Goal: Task Accomplishment & Management: Complete application form

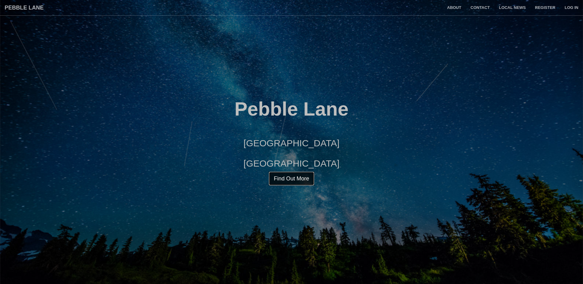
click at [291, 182] on link "Find Out More" at bounding box center [291, 178] width 46 height 14
click at [548, 10] on link "Register" at bounding box center [544, 7] width 29 height 15
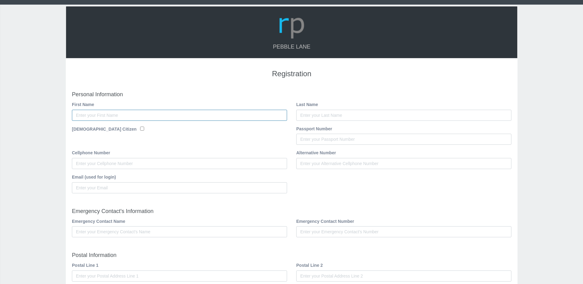
click at [160, 113] on input "First Name" at bounding box center [179, 115] width 215 height 11
type input "Mark"
type input "Meintjes"
type input "0112945733"
type input "markme@nedbank.co.za"
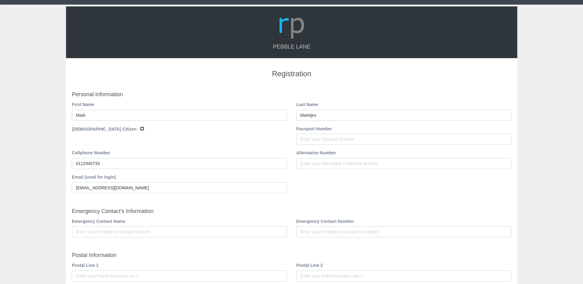
click at [140, 128] on input "South African Citizen" at bounding box center [142, 129] width 4 height 4
checkbox input "true"
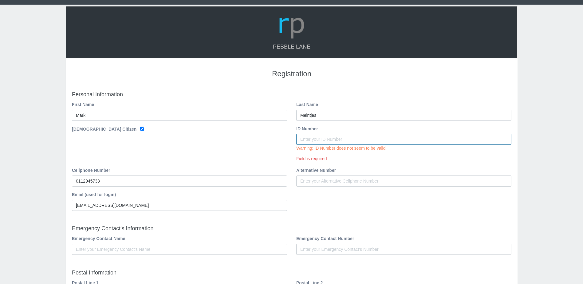
click at [341, 137] on input "ID Number" at bounding box center [403, 139] width 215 height 11
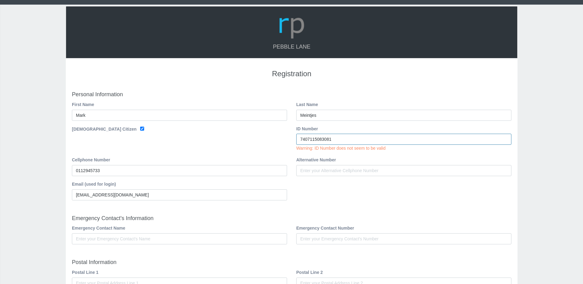
type input "7407115083081"
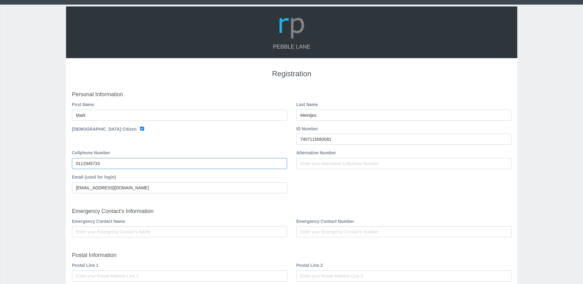
click at [131, 168] on input "0112945733" at bounding box center [179, 163] width 215 height 11
drag, startPoint x: 116, startPoint y: 164, endPoint x: 24, endPoint y: 158, distance: 92.3
click at [24, 158] on div "Pebble Lane Registration Personal Information First Name Mark Meintjes" at bounding box center [291, 280] width 583 height 551
type input "0834594239"
click at [210, 191] on input "[EMAIL_ADDRESS][DOMAIN_NAME]" at bounding box center [179, 187] width 215 height 11
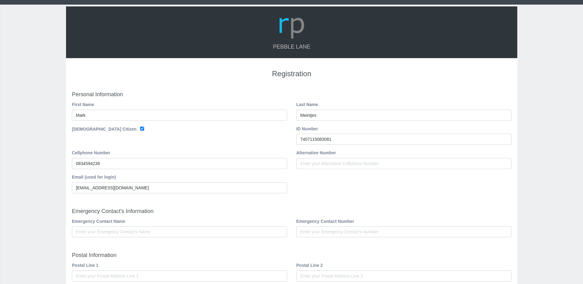
click at [196, 232] on input "Emergency Contact Name" at bounding box center [179, 231] width 215 height 11
type input "Chloe"
click at [337, 229] on input "Emergency Contact Number" at bounding box center [403, 231] width 215 height 11
type input "0112945733"
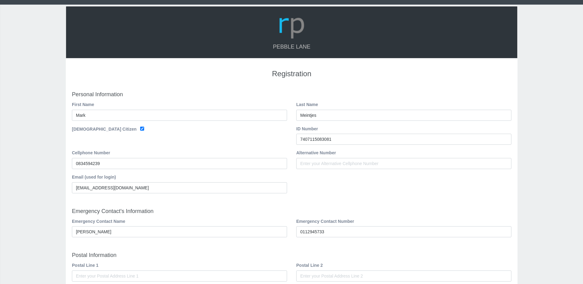
type input "1559"
type input "Springs"
type input "1559"
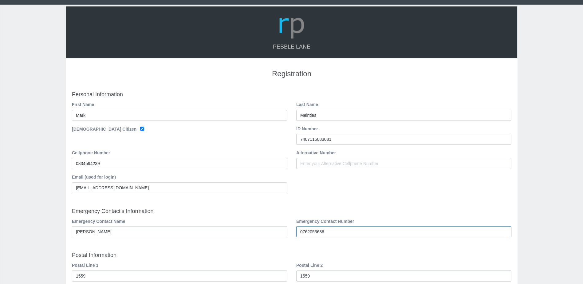
type input "0762053636"
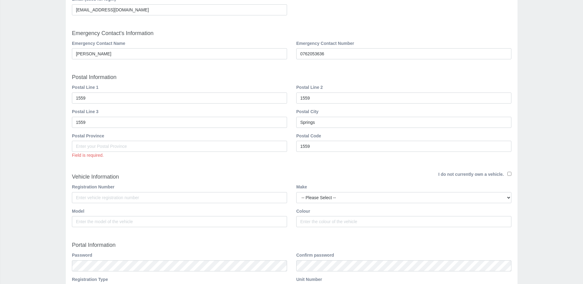
scroll to position [178, 0]
drag, startPoint x: 100, startPoint y: 98, endPoint x: 53, endPoint y: 97, distance: 47.3
click at [53, 97] on div "Pebble Lane Registration Personal Information First Name Mark Meintjes" at bounding box center [291, 105] width 583 height 558
type input "21"
drag, startPoint x: 317, startPoint y: 100, endPoint x: 284, endPoint y: 99, distance: 32.9
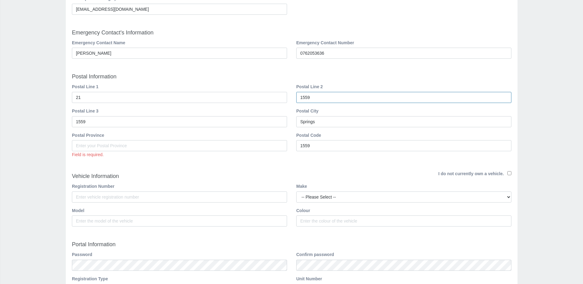
click at [284, 99] on div "Postal Line 1 21 Postal Line 2 1559" at bounding box center [291, 95] width 448 height 24
type input "Pebble Lane Estate"
click at [115, 123] on input "1559" at bounding box center [179, 121] width 215 height 11
drag, startPoint x: 107, startPoint y: 120, endPoint x: 58, endPoint y: 122, distance: 49.5
click at [58, 122] on div "Pebble Lane Registration Personal Information First Name Mark Meintjes" at bounding box center [291, 105] width 583 height 558
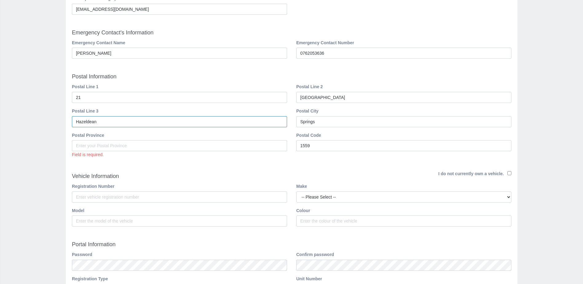
type input "Hazeldean"
type input "Pretoria East"
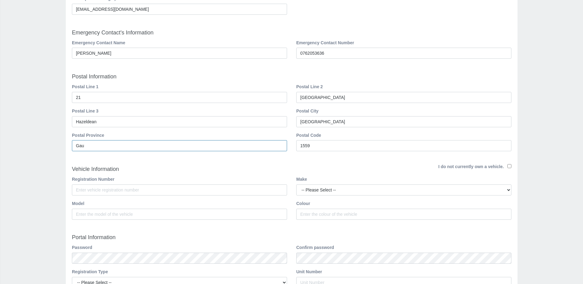
type input "Gauteng"
click at [334, 142] on input "1559" at bounding box center [403, 145] width 215 height 11
drag, startPoint x: 318, startPoint y: 146, endPoint x: 287, endPoint y: 146, distance: 31.0
click at [287, 146] on div "Postal Province Gauteng Postal Code 1559" at bounding box center [291, 144] width 448 height 24
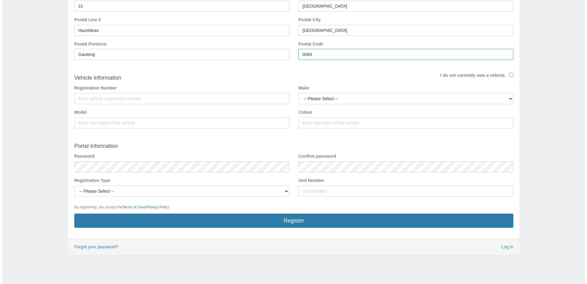
scroll to position [272, 0]
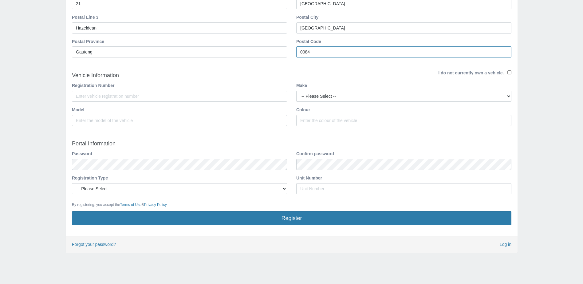
type input "0084"
click at [113, 98] on input "Registration Number" at bounding box center [179, 96] width 215 height 11
type input "DN75LCGP"
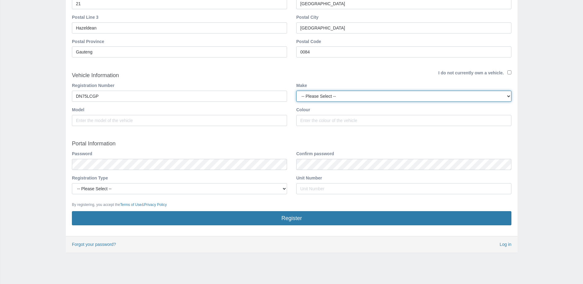
click at [335, 97] on select "-- Please Select -- Abarth AC Cars Alfa Romeo Aston Martin Audi B.A.W Bentley B…" at bounding box center [403, 96] width 215 height 11
select select "Mercedes Benz"
click at [296, 91] on select "-- Please Select -- Abarth AC Cars Alfa Romeo Aston Martin Audi B.A.W Bentley B…" at bounding box center [403, 96] width 215 height 11
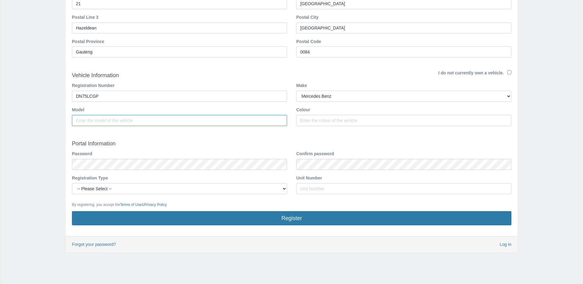
click at [171, 123] on input "Model" at bounding box center [179, 120] width 215 height 11
type input "C200"
click at [323, 122] on input "Colour" at bounding box center [403, 120] width 215 height 11
type input "Grey"
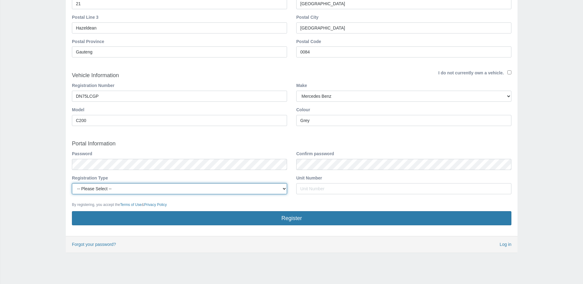
click at [232, 187] on select "-- Please Select -- Managing Agent/Estate Manager Trustee/Director Estate Agent…" at bounding box center [179, 188] width 215 height 11
select select "TENANT"
click at [72, 183] on select "-- Please Select -- Managing Agent/Estate Manager Trustee/Director Estate Agent…" at bounding box center [179, 188] width 215 height 11
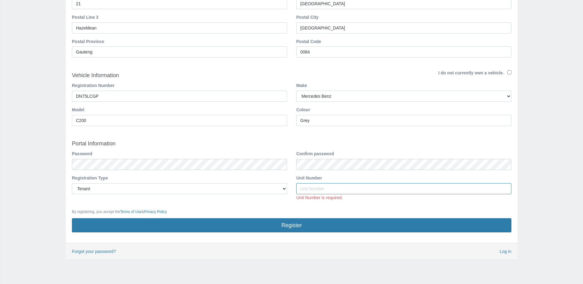
click at [347, 185] on input "Unit Number" at bounding box center [403, 188] width 215 height 11
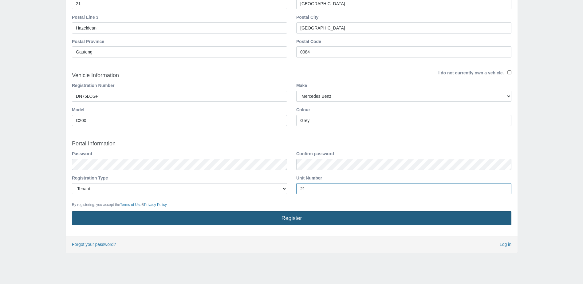
type input "21"
click at [295, 223] on button "Register" at bounding box center [291, 218] width 439 height 14
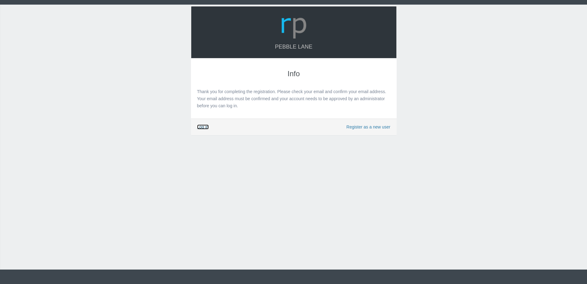
click at [204, 127] on link "Log in" at bounding box center [203, 126] width 12 height 5
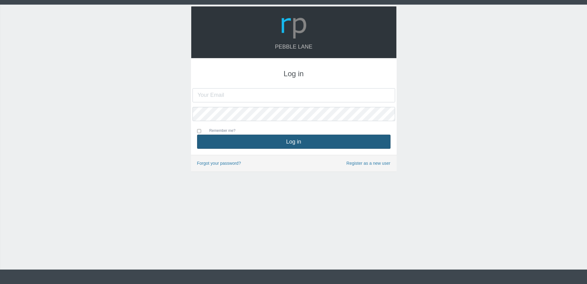
click at [268, 142] on button "Log in" at bounding box center [293, 142] width 193 height 14
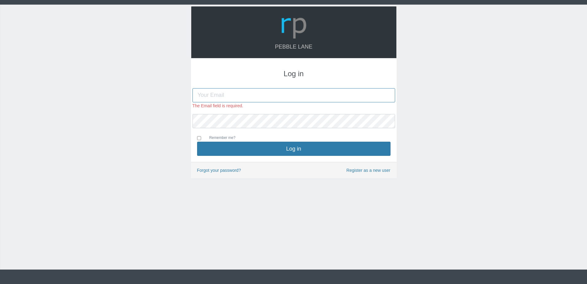
type input "n"
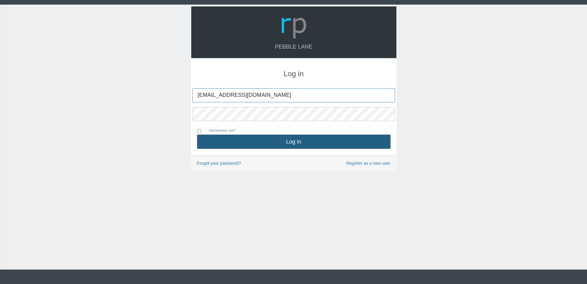
type input "markme@nedbank.co.za"
click at [366, 142] on button "Log in" at bounding box center [293, 142] width 193 height 14
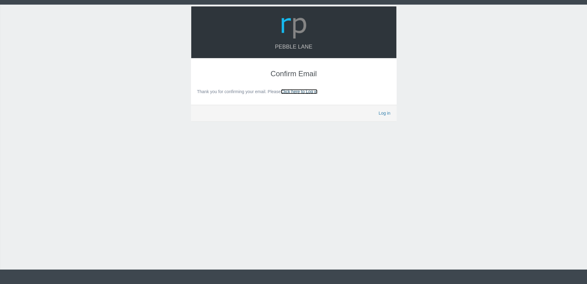
click at [295, 93] on link "Click here to Log in" at bounding box center [299, 91] width 37 height 5
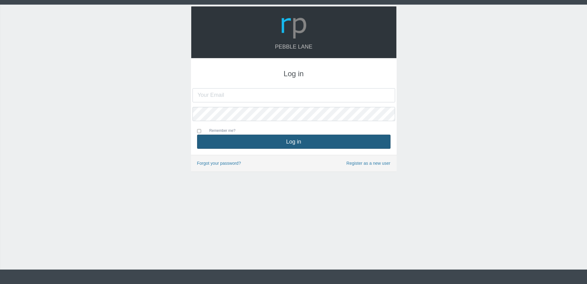
type input "markme@nedbank.co.za"
click at [291, 142] on button "Log in" at bounding box center [293, 142] width 193 height 14
type input "[EMAIL_ADDRESS][DOMAIN_NAME]"
click at [291, 137] on button "Log in" at bounding box center [293, 142] width 193 height 14
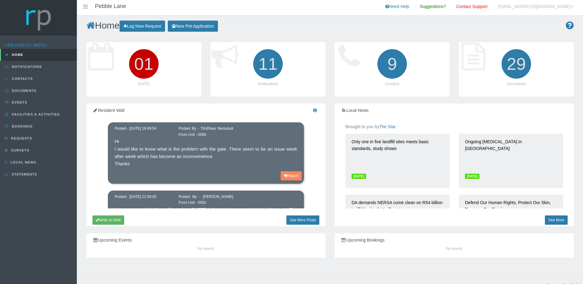
drag, startPoint x: 321, startPoint y: 142, endPoint x: 319, endPoint y: 130, distance: 11.5
click at [321, 140] on div "Resident Wall Posted - 2024-03-04 19:49:54 Posted By - Tshifhiwa Nemutudi From …" at bounding box center [205, 166] width 239 height 127
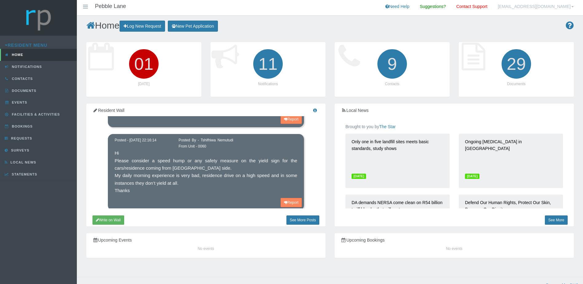
scroll to position [246, 0]
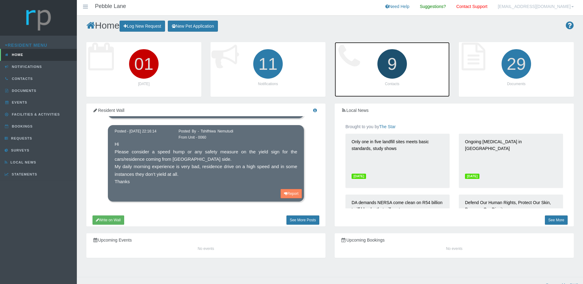
click at [403, 71] on icon "9" at bounding box center [392, 64] width 34 height 34
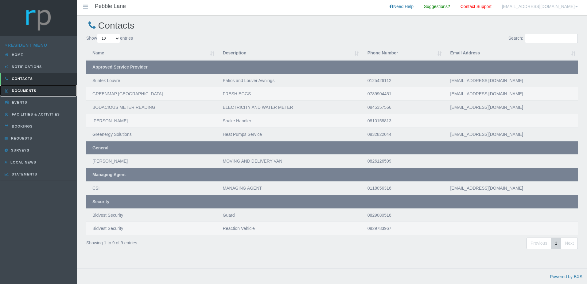
click at [39, 93] on link "Documents" at bounding box center [38, 91] width 77 height 12
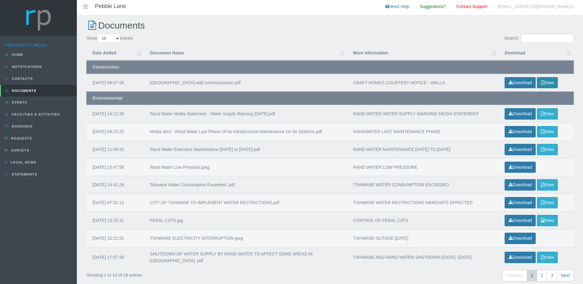
click at [546, 80] on button "View" at bounding box center [547, 82] width 21 height 11
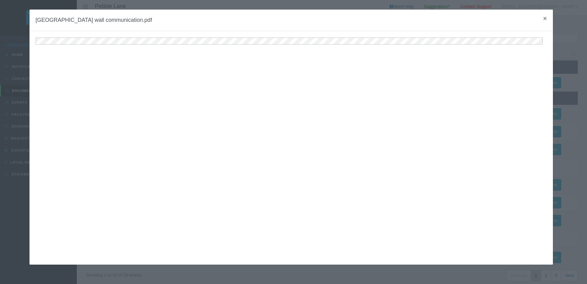
click at [543, 20] on span "×" at bounding box center [545, 18] width 4 height 7
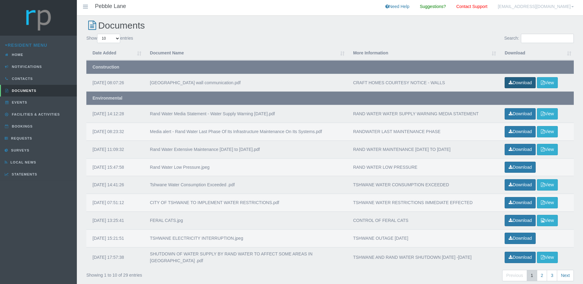
click at [522, 86] on link "Download" at bounding box center [519, 82] width 31 height 11
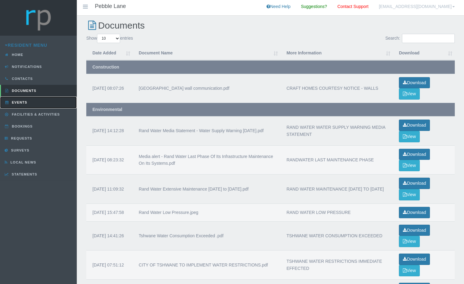
click at [29, 106] on link "Events" at bounding box center [38, 102] width 77 height 12
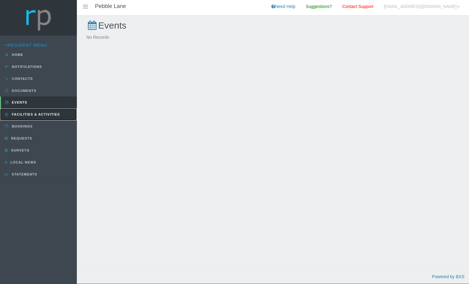
click at [39, 114] on span "Facilities & Activities" at bounding box center [34, 114] width 49 height 4
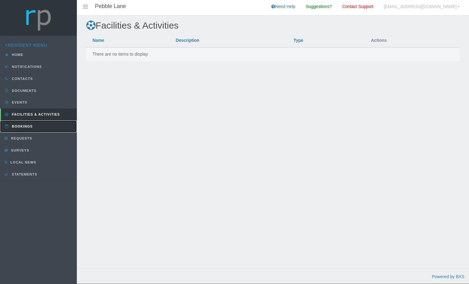
click at [33, 126] on link "Bookings" at bounding box center [38, 126] width 77 height 12
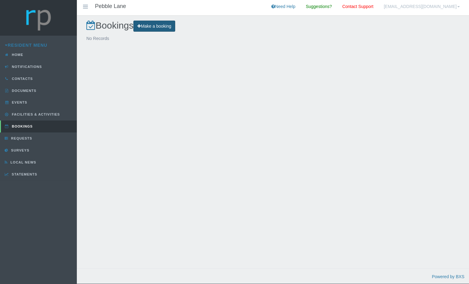
click at [162, 26] on link "Make a booking" at bounding box center [154, 26] width 42 height 11
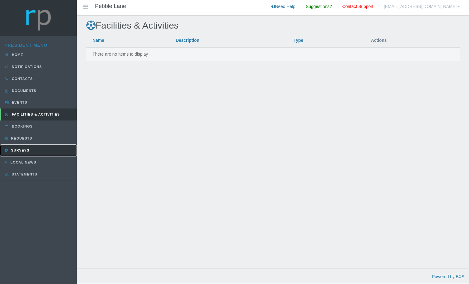
click at [27, 151] on span "Surveys" at bounding box center [20, 150] width 20 height 4
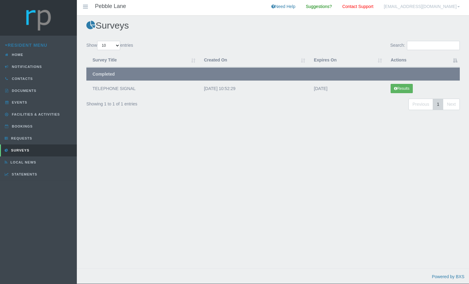
click at [449, 8] on link "[EMAIL_ADDRESS][DOMAIN_NAME]" at bounding box center [421, 7] width 85 height 15
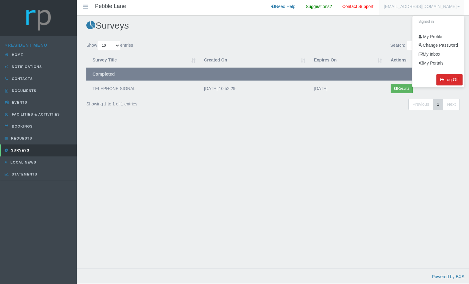
click at [444, 79] on button "Log Off" at bounding box center [449, 79] width 26 height 11
